Goal: Task Accomplishment & Management: Complete application form

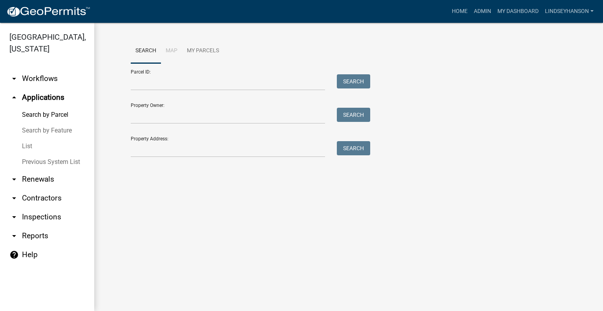
click at [57, 80] on link "arrow_drop_down Workflows" at bounding box center [47, 78] width 94 height 19
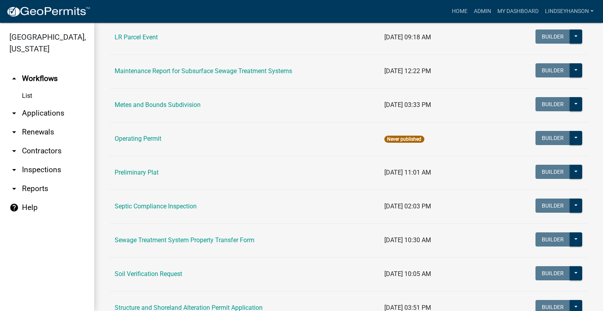
scroll to position [287, 0]
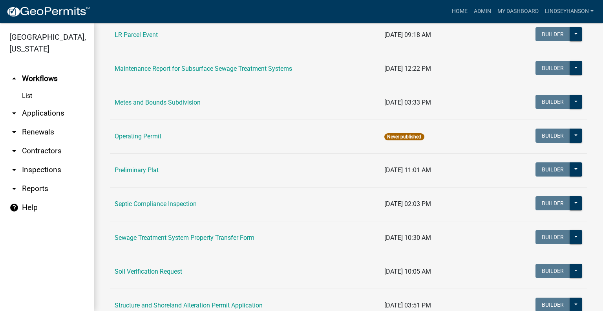
click at [157, 277] on td "Soil Verification Request" at bounding box center [245, 272] width 270 height 34
click at [161, 271] on link "Soil Verification Request" at bounding box center [149, 271] width 68 height 7
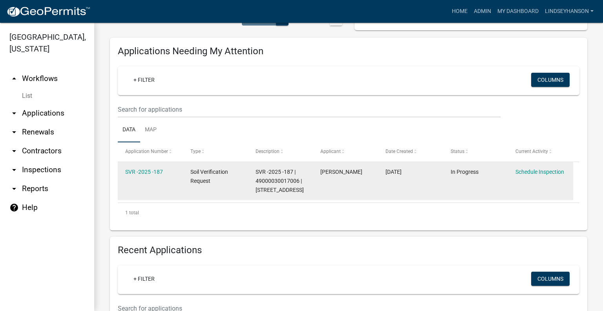
scroll to position [86, 0]
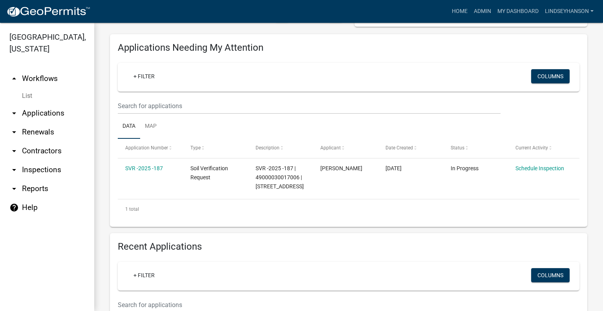
click at [53, 117] on link "arrow_drop_down Applications" at bounding box center [47, 113] width 94 height 19
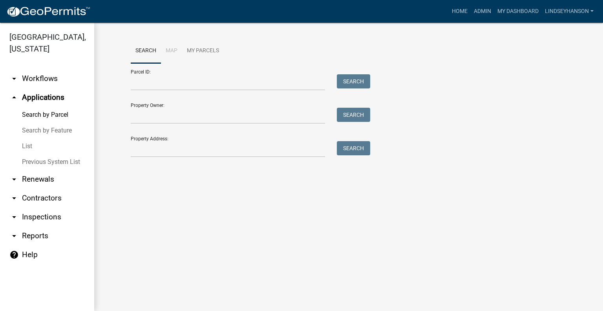
click at [44, 84] on link "arrow_drop_down Workflows" at bounding box center [47, 78] width 94 height 19
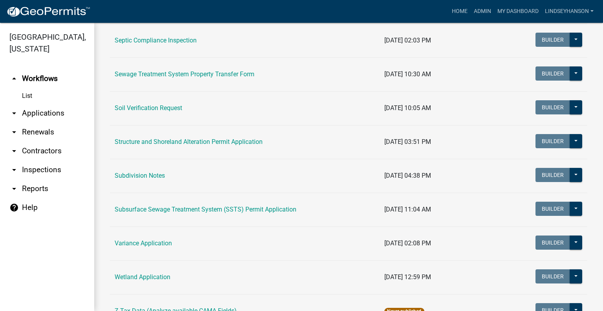
scroll to position [451, 0]
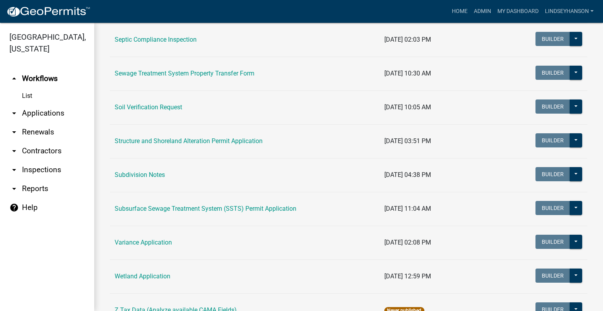
click at [248, 202] on td "Subsurface Sewage Treatment System (SSTS) Permit Application" at bounding box center [245, 209] width 270 height 34
click at [248, 206] on link "Subsurface Sewage Treatment System (SSTS) Permit Application" at bounding box center [206, 208] width 182 height 7
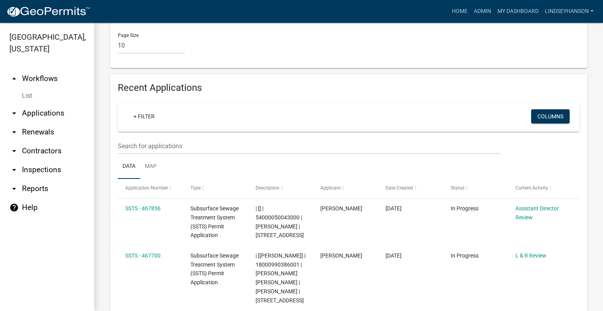
scroll to position [952, 0]
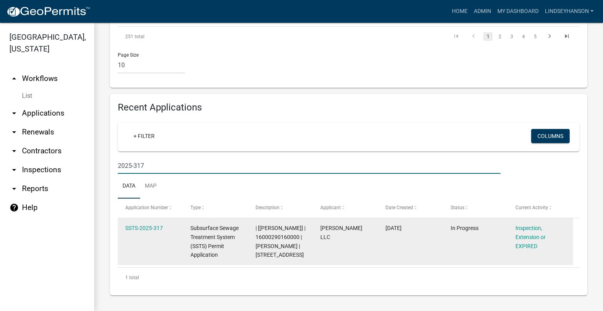
scroll to position [849, 0]
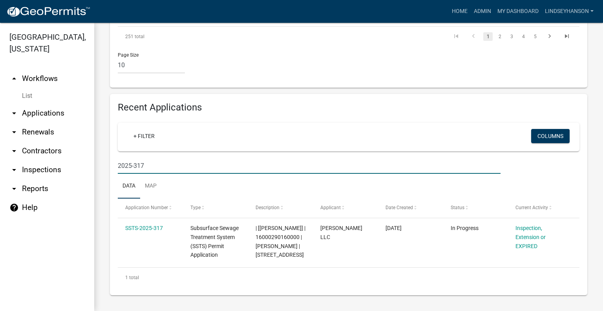
type input "2025-317"
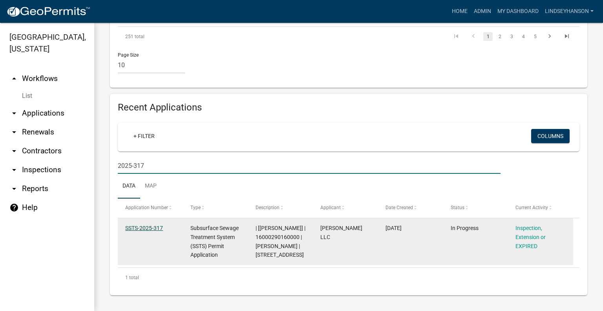
click at [144, 225] on link "SSTS-2025-317" at bounding box center [144, 228] width 38 height 6
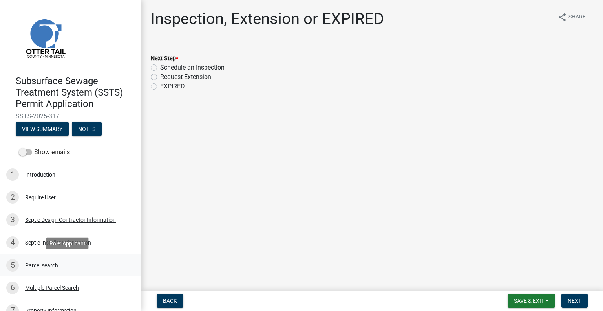
click at [33, 268] on div "Parcel search" at bounding box center [41, 265] width 33 height 6
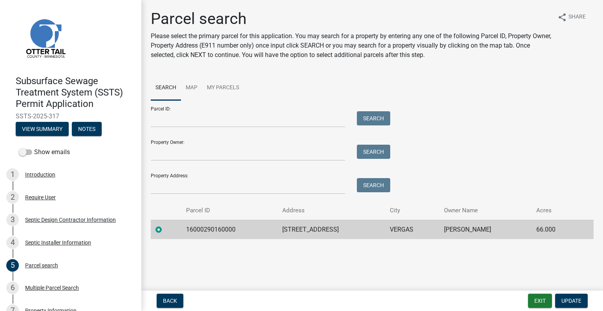
click at [211, 228] on td "16000290160000" at bounding box center [230, 229] width 96 height 19
copy td "16000290160000"
click at [282, 226] on td "[STREET_ADDRESS]" at bounding box center [332, 229] width 108 height 19
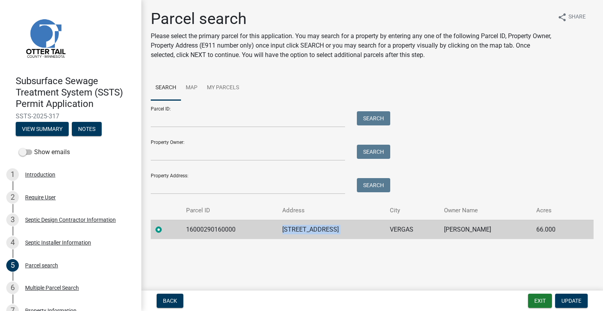
click at [282, 226] on td "[STREET_ADDRESS]" at bounding box center [332, 229] width 108 height 19
copy td "[STREET_ADDRESS]"
click at [385, 231] on td "VERGAS" at bounding box center [412, 229] width 54 height 19
copy td "VERGAS"
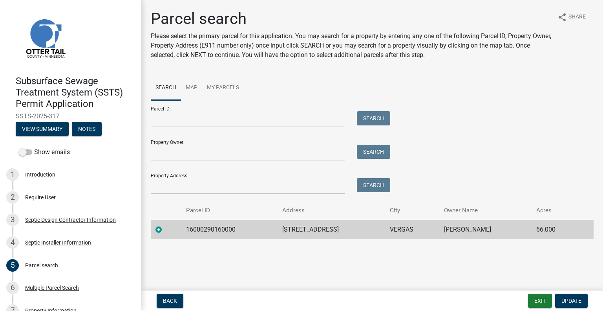
click at [466, 232] on td "[PERSON_NAME]" at bounding box center [486, 229] width 92 height 19
copy td "[PERSON_NAME]"
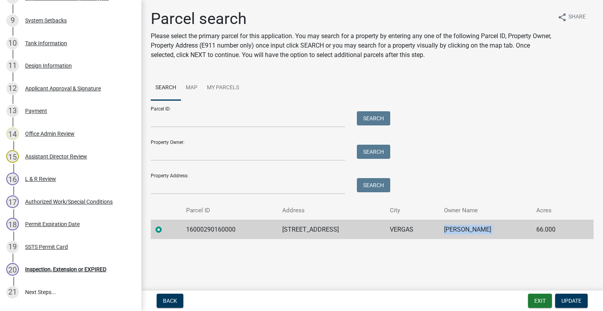
scroll to position [401, 0]
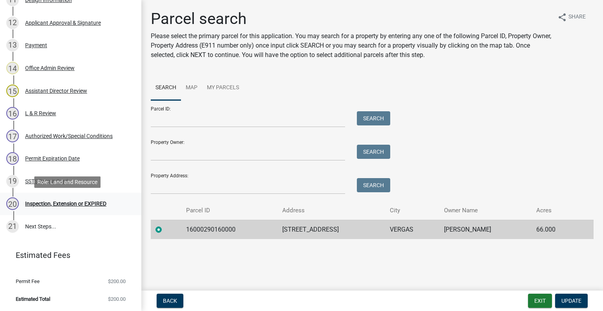
click at [84, 206] on div "Inspection, Extension or EXPIRED" at bounding box center [65, 204] width 81 height 6
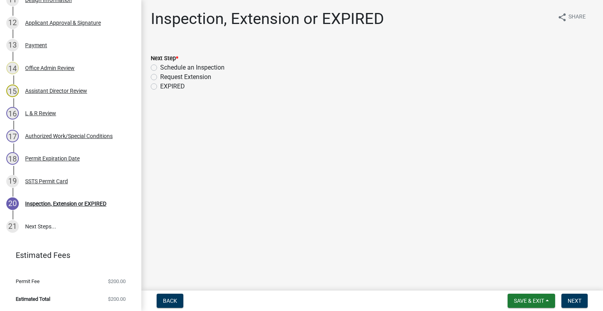
click at [184, 67] on label "Schedule an Inspection" at bounding box center [192, 67] width 64 height 9
click at [165, 67] on input "Schedule an Inspection" at bounding box center [162, 65] width 5 height 5
radio input "true"
click at [570, 300] on span "Next" at bounding box center [575, 300] width 14 height 6
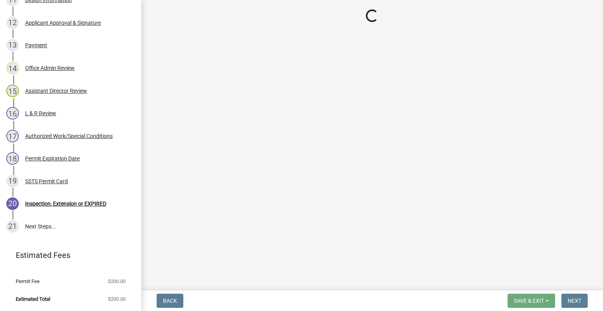
scroll to position [423, 0]
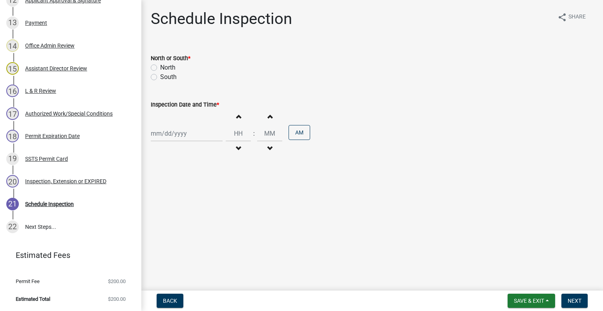
click at [163, 64] on label "North" at bounding box center [167, 67] width 15 height 9
click at [163, 64] on input "North" at bounding box center [162, 65] width 5 height 5
radio input "true"
click at [184, 134] on div at bounding box center [187, 133] width 72 height 16
select select "8"
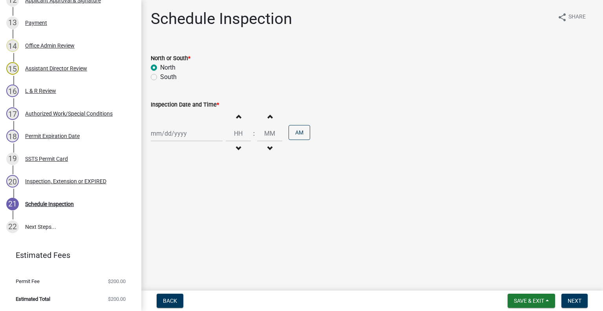
select select "2025"
click at [162, 225] on div "25" at bounding box center [158, 225] width 13 height 13
type input "[DATE]"
click at [237, 147] on span "button" at bounding box center [239, 148] width 4 height 6
type input "11"
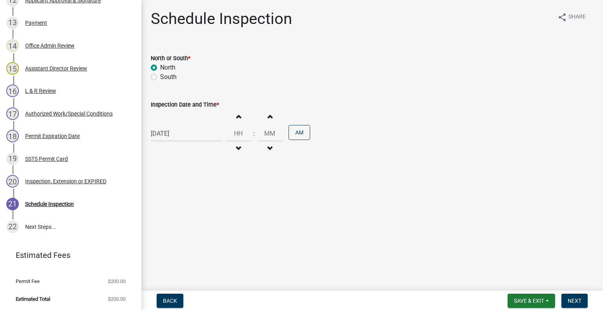
type input "00"
click at [239, 122] on button "Increment hours" at bounding box center [238, 116] width 17 height 14
click at [237, 117] on span "button" at bounding box center [239, 116] width 4 height 6
type input "01"
click at [289, 137] on button "AM" at bounding box center [300, 132] width 22 height 15
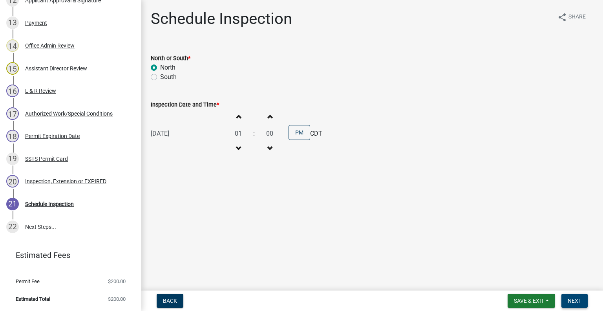
click at [572, 300] on span "Next" at bounding box center [575, 300] width 14 height 6
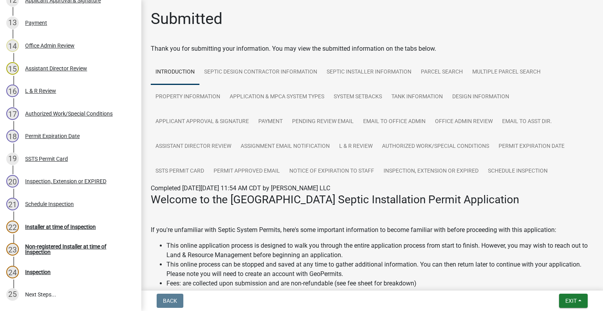
scroll to position [491, 0]
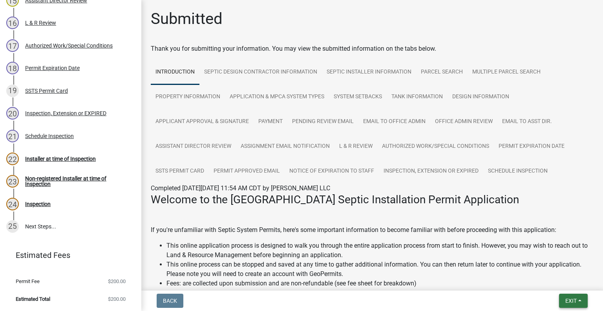
click at [581, 304] on button "Exit" at bounding box center [573, 300] width 29 height 14
click at [561, 284] on button "Save & Exit" at bounding box center [557, 280] width 63 height 19
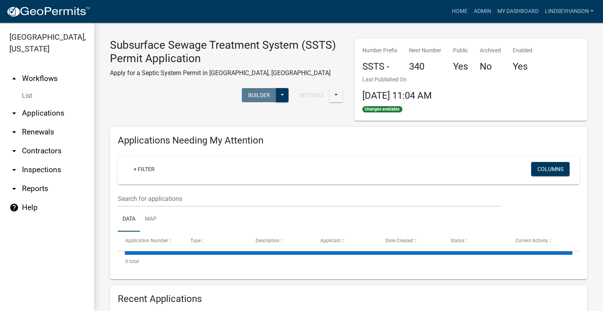
click at [56, 112] on link "arrow_drop_down Applications" at bounding box center [47, 113] width 94 height 19
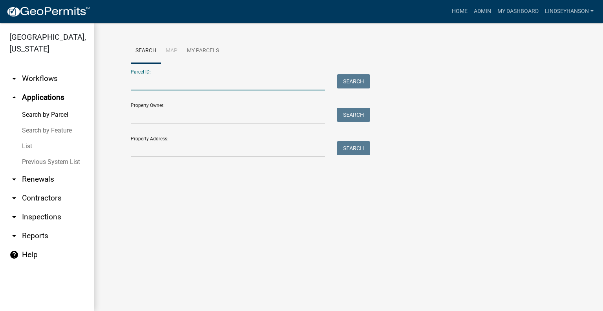
click at [194, 82] on input "Parcel ID:" at bounding box center [228, 82] width 194 height 16
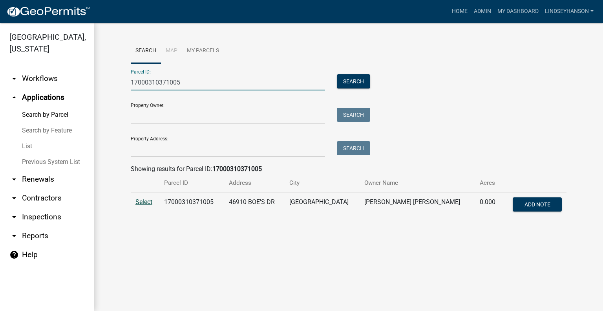
type input "17000310371005"
click at [149, 202] on span "Select" at bounding box center [144, 201] width 17 height 7
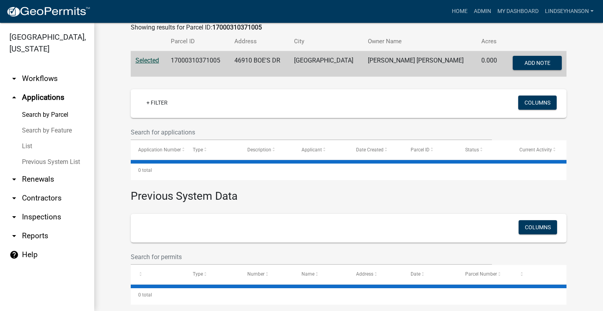
scroll to position [150, 0]
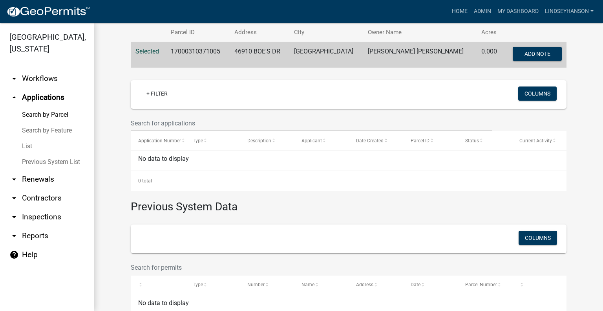
click at [200, 53] on td "17000310371005" at bounding box center [197, 55] width 63 height 26
click at [200, 51] on td "17000310371005" at bounding box center [197, 55] width 63 height 26
copy td "17000310371005"
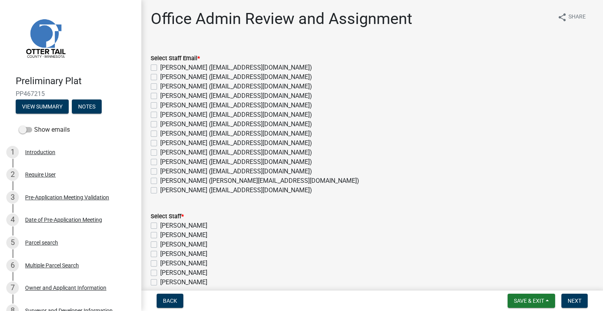
click at [169, 74] on label "[PERSON_NAME] ([EMAIL_ADDRESS][DOMAIN_NAME])" at bounding box center [236, 76] width 152 height 9
click at [165, 74] on input "[PERSON_NAME] ([EMAIL_ADDRESS][DOMAIN_NAME])" at bounding box center [162, 74] width 5 height 5
checkbox input "true"
checkbox input "false"
checkbox input "true"
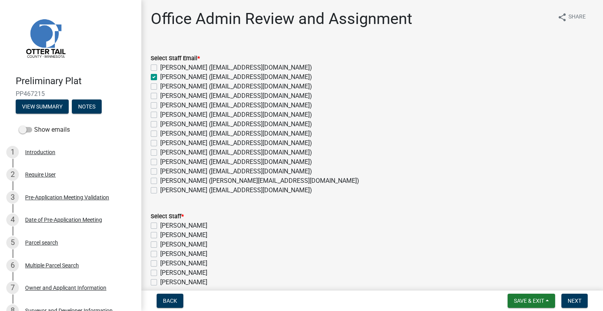
checkbox input "false"
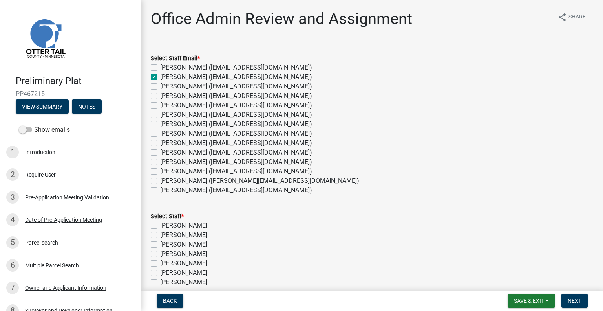
checkbox input "false"
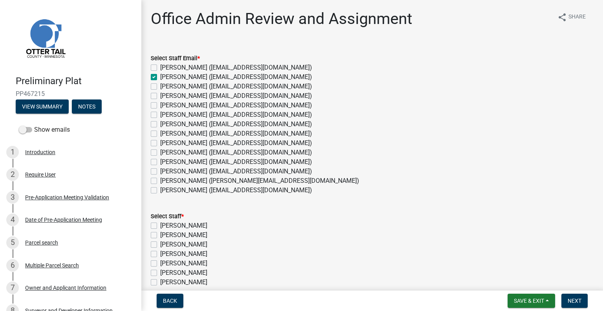
checkbox input "false"
click at [181, 106] on label "[PERSON_NAME] ([EMAIL_ADDRESS][DOMAIN_NAME])" at bounding box center [236, 105] width 152 height 9
click at [165, 106] on input "[PERSON_NAME] ([EMAIL_ADDRESS][DOMAIN_NAME])" at bounding box center [162, 103] width 5 height 5
checkbox input "true"
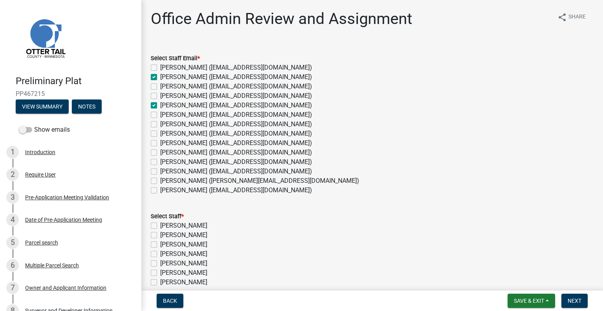
checkbox input "false"
checkbox input "true"
checkbox input "false"
checkbox input "true"
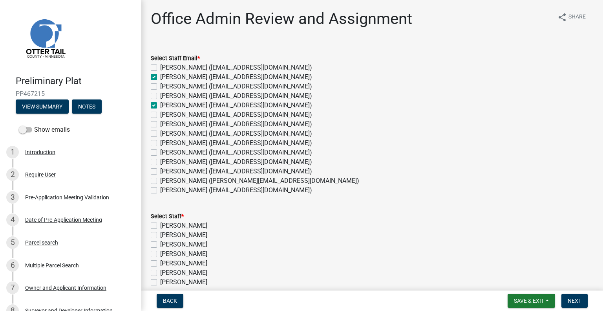
checkbox input "false"
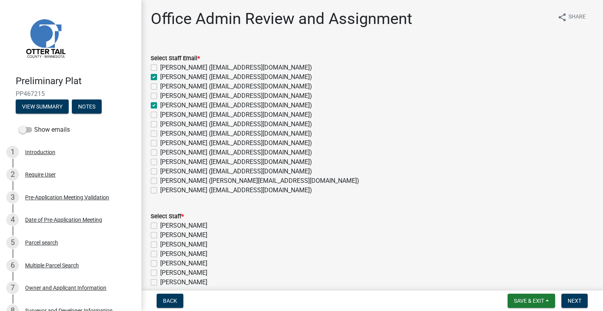
checkbox input "false"
click at [176, 152] on label "[PERSON_NAME] ([EMAIL_ADDRESS][DOMAIN_NAME])" at bounding box center [236, 152] width 152 height 9
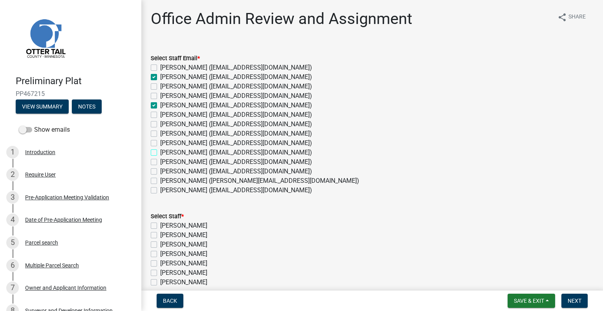
click at [165, 152] on input "[PERSON_NAME] ([EMAIL_ADDRESS][DOMAIN_NAME])" at bounding box center [162, 150] width 5 height 5
checkbox input "true"
checkbox input "false"
checkbox input "true"
checkbox input "false"
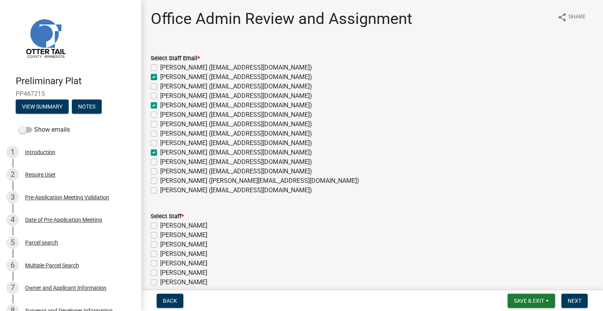
checkbox input "false"
checkbox input "true"
checkbox input "false"
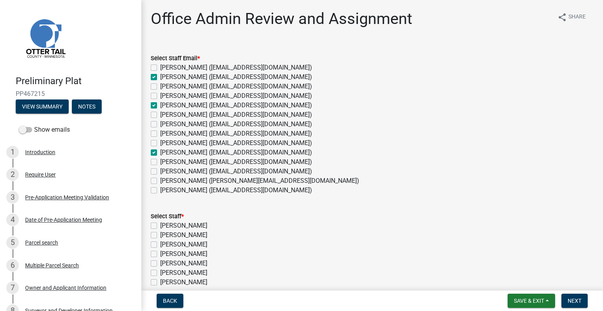
checkbox input "false"
checkbox input "true"
checkbox input "false"
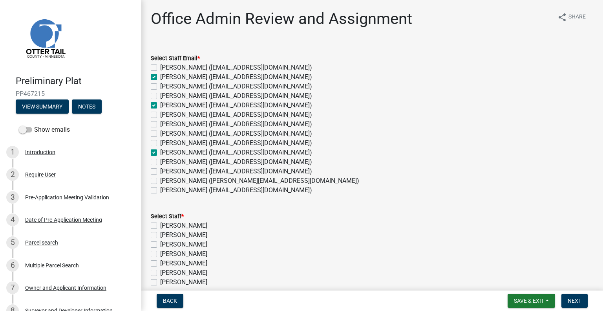
checkbox input "false"
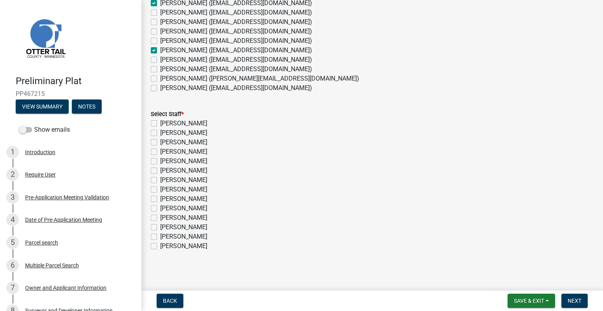
scroll to position [103, 0]
click at [182, 130] on label "Amy Busko" at bounding box center [183, 131] width 47 height 9
click at [165, 130] on input "Amy Busko" at bounding box center [162, 129] width 5 height 5
checkbox input "true"
checkbox input "false"
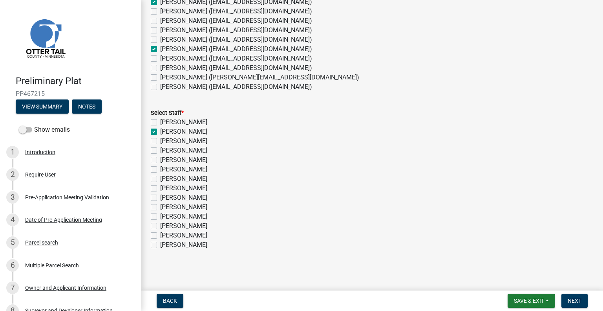
checkbox input "true"
checkbox input "false"
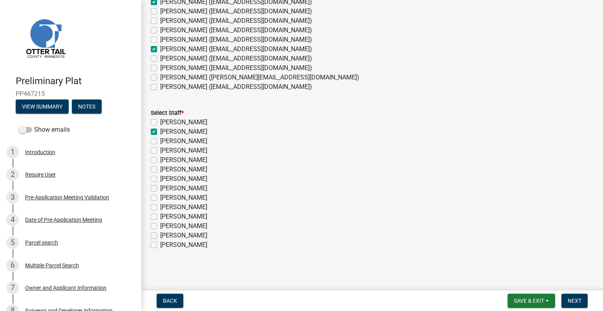
checkbox input "false"
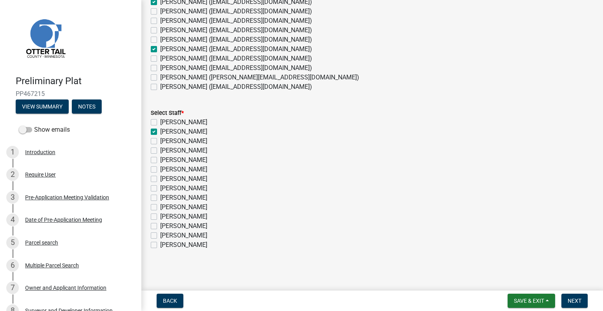
checkbox input "false"
click at [193, 158] on label "Christopher LeClair" at bounding box center [183, 159] width 47 height 9
click at [165, 158] on input "Christopher LeClair" at bounding box center [162, 157] width 5 height 5
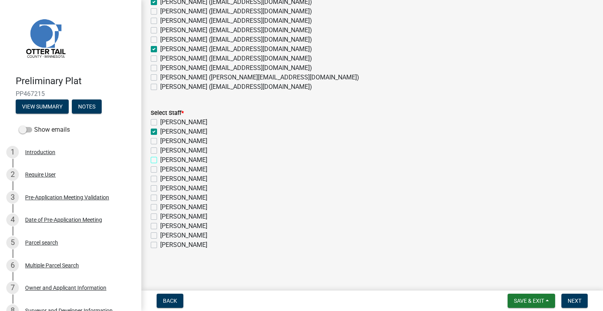
checkbox input "true"
checkbox input "false"
checkbox input "true"
checkbox input "false"
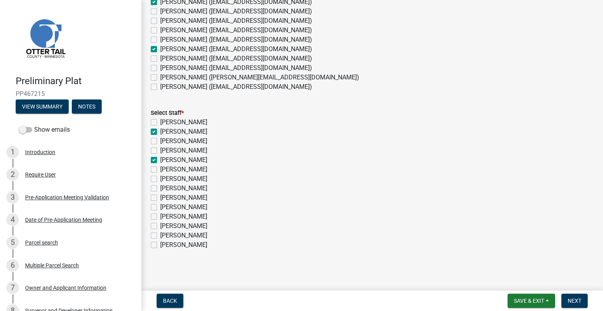
checkbox input "true"
checkbox input "false"
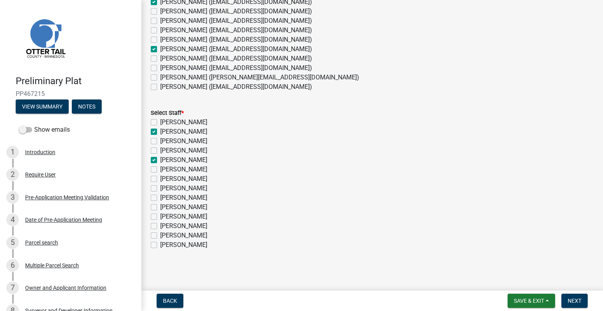
checkbox input "false"
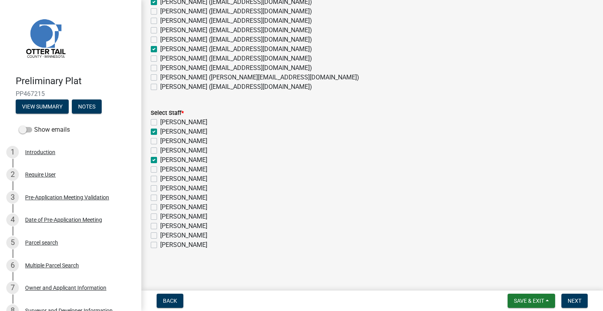
click at [194, 207] on label "Kyle Westergard" at bounding box center [183, 206] width 47 height 9
click at [165, 207] on input "Kyle Westergard" at bounding box center [162, 204] width 5 height 5
checkbox input "true"
checkbox input "false"
checkbox input "true"
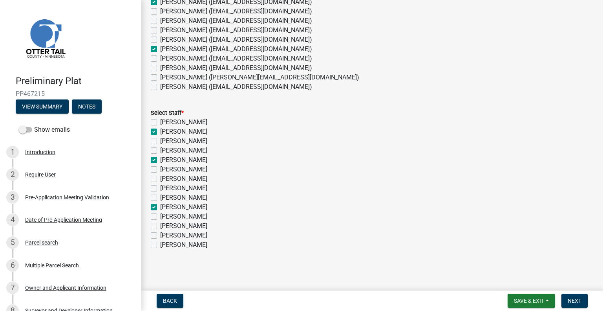
checkbox input "false"
checkbox input "true"
checkbox input "false"
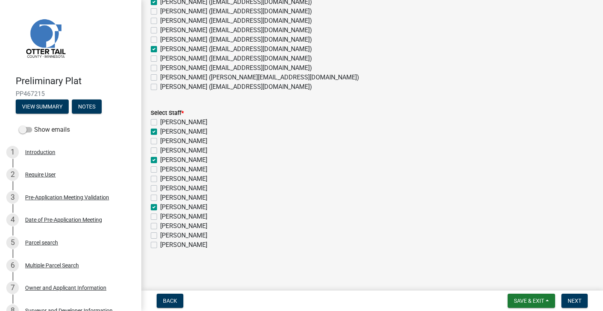
checkbox input "false"
checkbox input "true"
checkbox input "false"
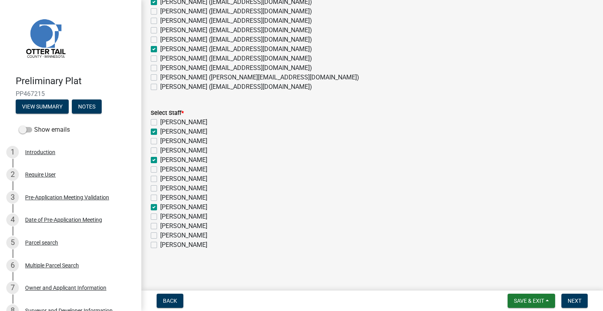
checkbox input "false"
drag, startPoint x: 578, startPoint y: 297, endPoint x: 603, endPoint y: 291, distance: 25.5
click at [578, 298] on span "Next" at bounding box center [575, 300] width 14 height 6
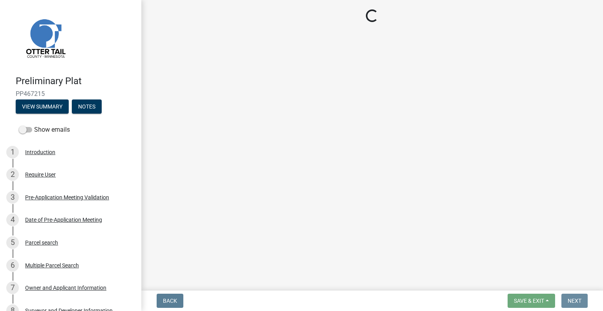
scroll to position [0, 0]
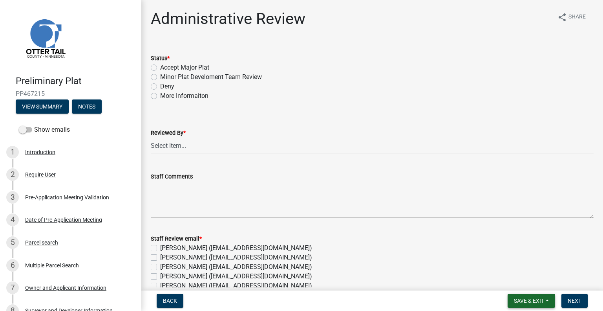
drag, startPoint x: 531, startPoint y: 299, endPoint x: 531, endPoint y: 292, distance: 6.3
click at [531, 299] on span "Save & Exit" at bounding box center [529, 300] width 30 height 6
click at [526, 284] on button "Save & Exit" at bounding box center [524, 280] width 63 height 19
